Goal: Find specific page/section: Find specific page/section

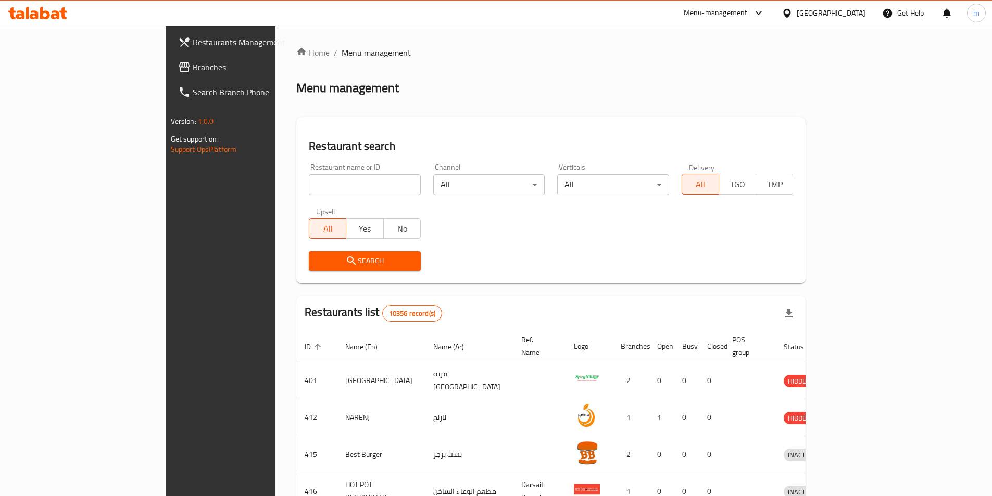
click at [309, 179] on input "search" at bounding box center [365, 184] width 112 height 21
paste input "778981"
type input "778981"
click at [836, 20] on div "[GEOGRAPHIC_DATA]" at bounding box center [823, 13] width 100 height 25
click at [847, 14] on div "[GEOGRAPHIC_DATA]" at bounding box center [830, 12] width 69 height 11
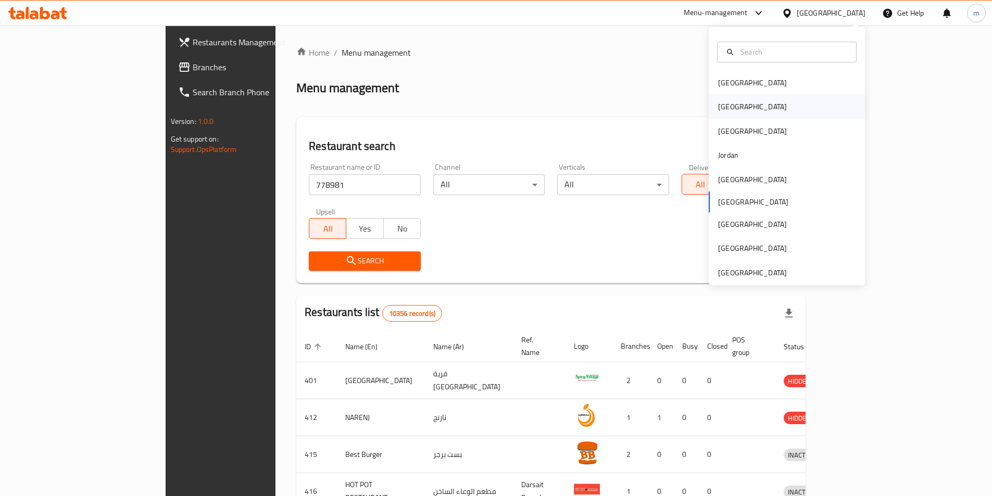
click at [727, 104] on div "[GEOGRAPHIC_DATA]" at bounding box center [752, 106] width 69 height 11
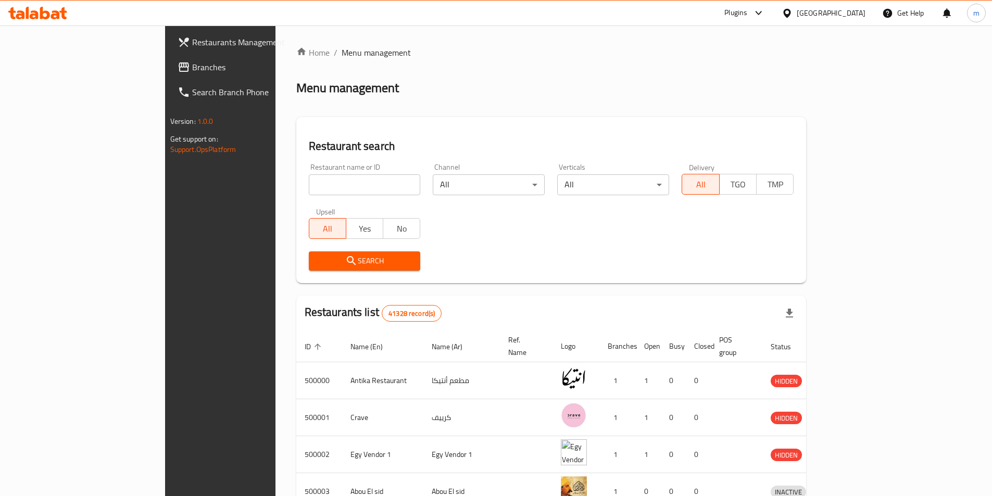
click at [322, 187] on input "search" at bounding box center [365, 184] width 112 height 21
paste input "778981"
type input "778981"
click at [370, 187] on input "778981" at bounding box center [365, 184] width 112 height 21
